Goal: Browse casually: Explore the website without a specific task or goal

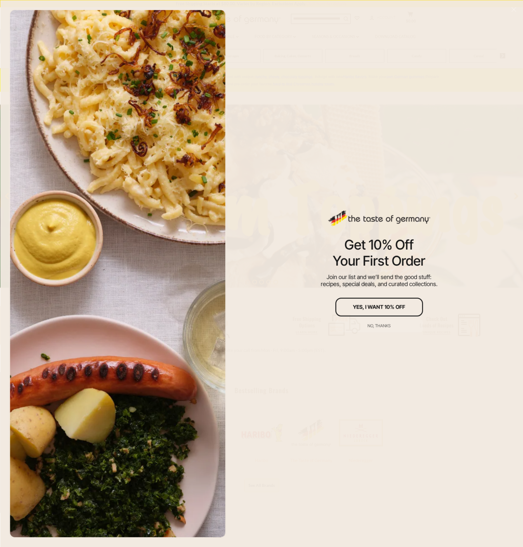
click at [276, 36] on div "Get 10% Off Your First Order Join our list and we’ll send the good stuff: recip…" at bounding box center [380, 273] width 288 height 547
click at [380, 327] on div "No, thanks" at bounding box center [379, 326] width 23 height 4
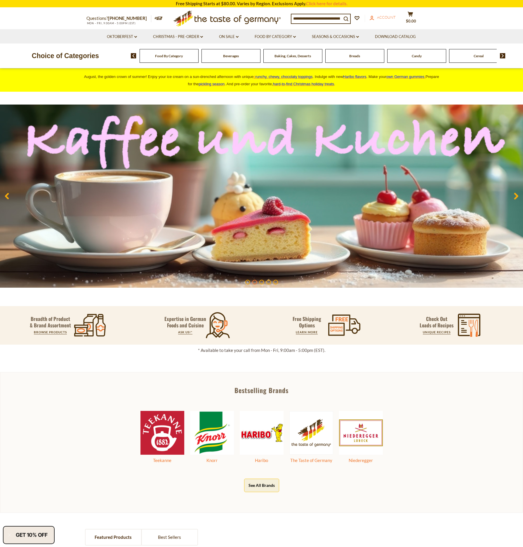
click at [388, 18] on span "Account" at bounding box center [386, 17] width 19 height 5
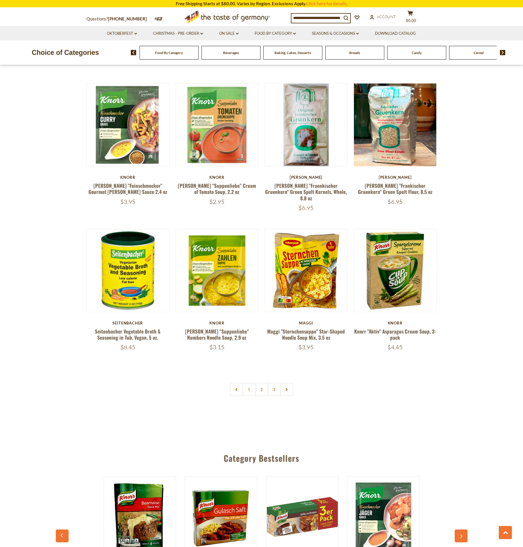
scroll to position [1122, 0]
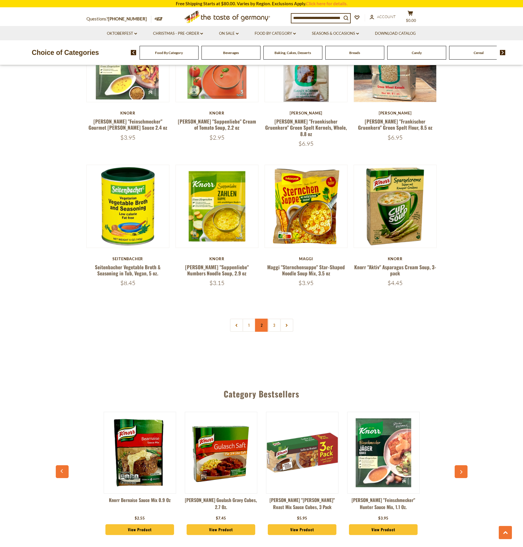
click at [262, 319] on link "2" at bounding box center [261, 325] width 13 height 13
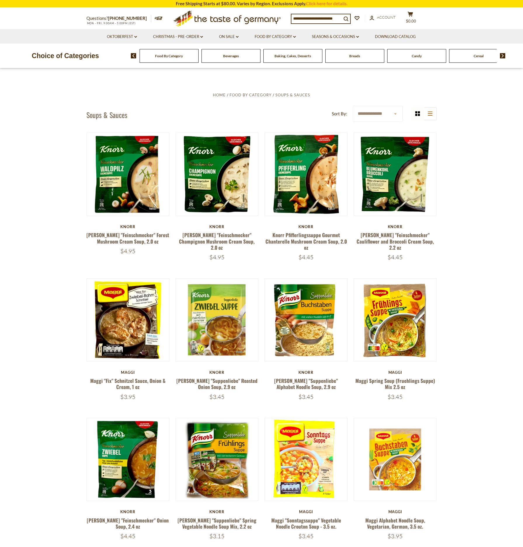
scroll to position [0, 0]
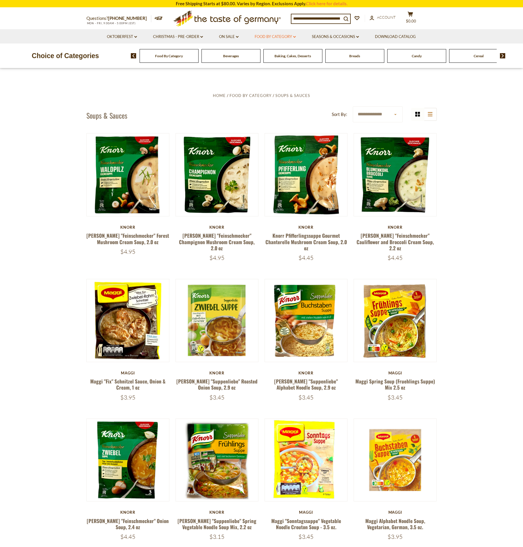
click at [282, 37] on link "Food By Category dropdown_arrow" at bounding box center [275, 37] width 41 height 6
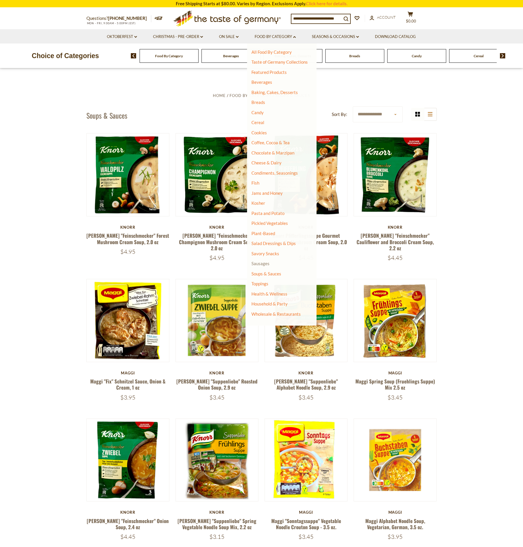
click at [263, 264] on link "Sausages" at bounding box center [261, 263] width 18 height 5
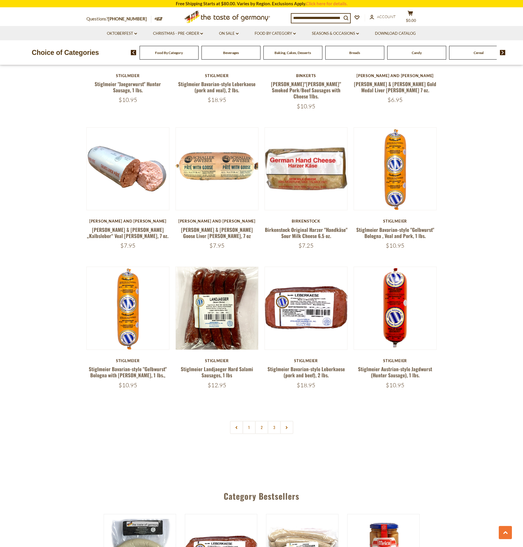
scroll to position [1157, 0]
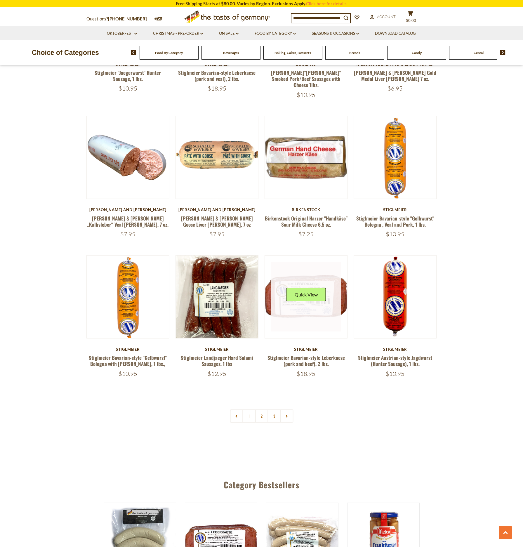
click at [311, 288] on div "Quick View" at bounding box center [306, 297] width 39 height 18
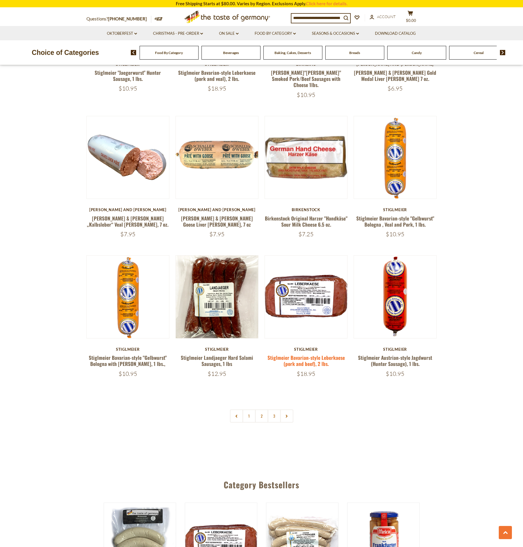
click at [310, 354] on link "Stiglmeier Bavarian-style Leberkaese (pork and beef), 2 lbs." at bounding box center [306, 360] width 77 height 13
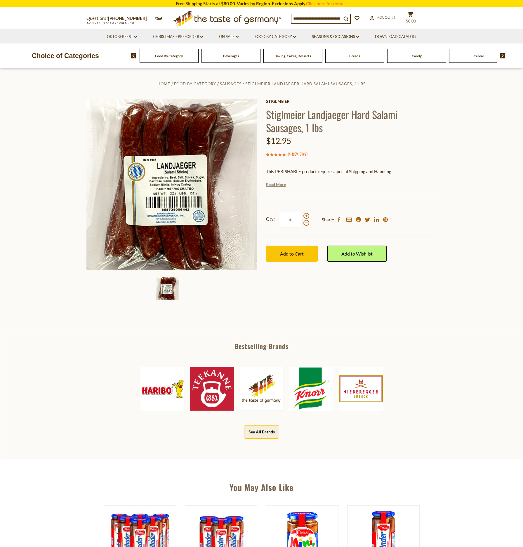
click at [276, 186] on link "Read More" at bounding box center [276, 185] width 20 height 6
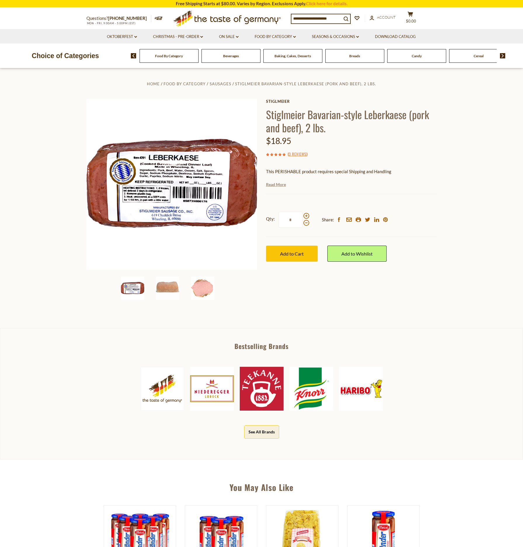
click at [279, 185] on link "Read More" at bounding box center [276, 185] width 20 height 6
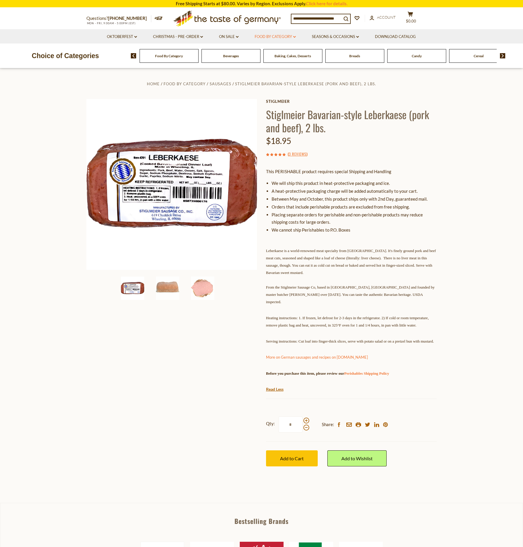
click at [275, 34] on link "Food By Category dropdown_arrow" at bounding box center [275, 37] width 41 height 6
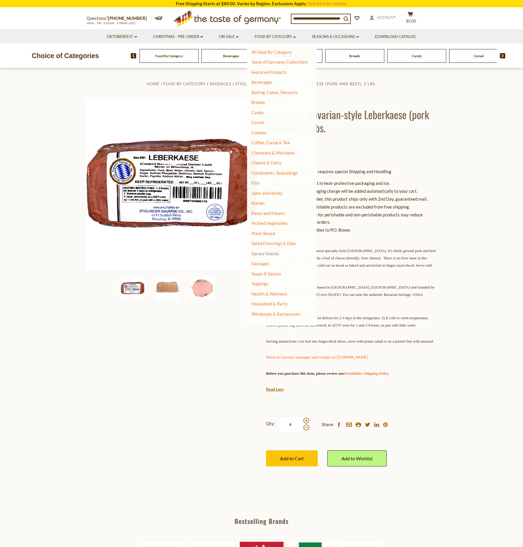
click at [261, 254] on link "Savory Snacks" at bounding box center [266, 253] width 28 height 5
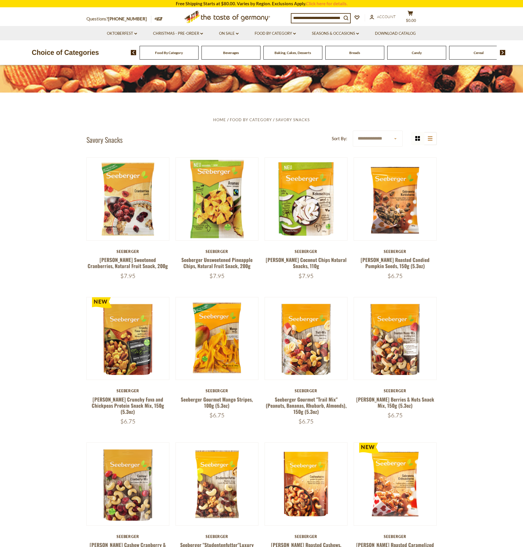
scroll to position [105, 0]
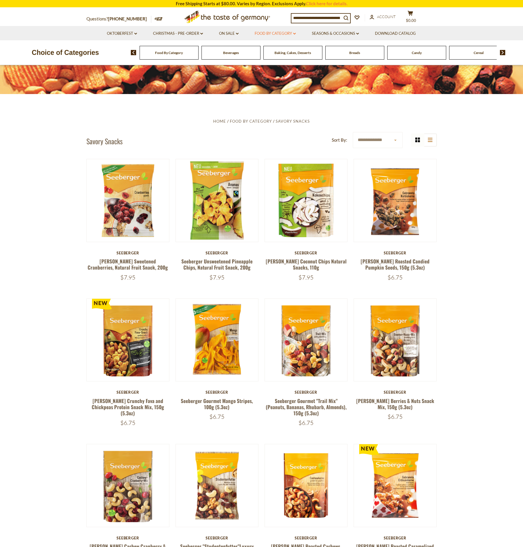
click at [272, 33] on link "Food By Category dropdown_arrow" at bounding box center [275, 33] width 41 height 6
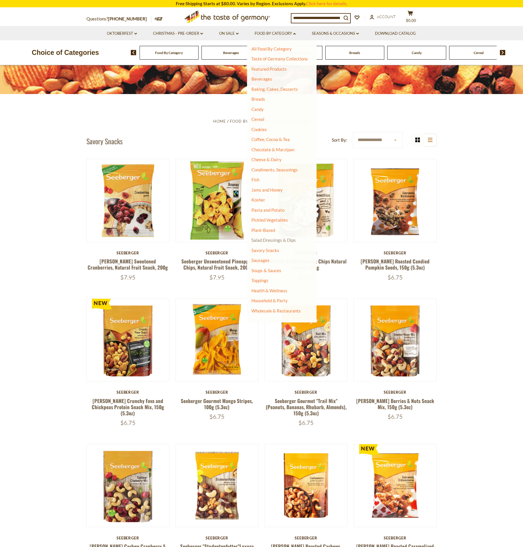
click at [272, 240] on link "Salad Dressings & Dips" at bounding box center [274, 240] width 44 height 5
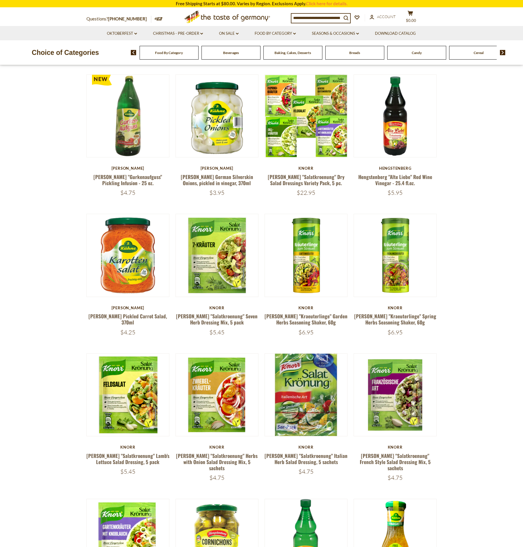
scroll to position [737, 0]
